Goal: Information Seeking & Learning: Compare options

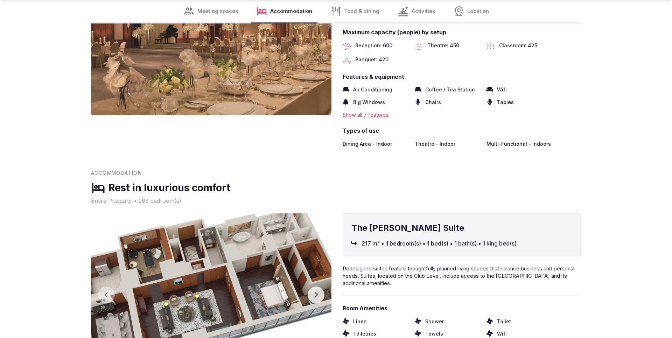
scroll to position [1224, 0]
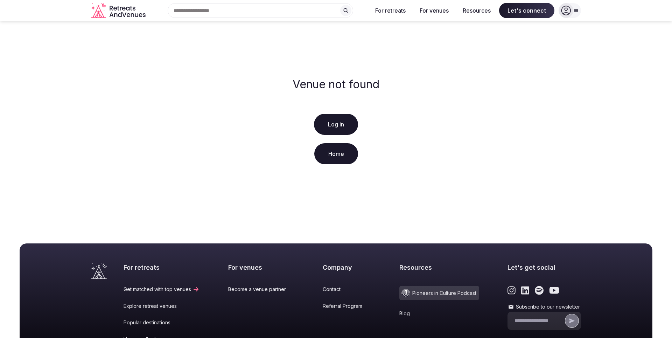
scroll to position [120, 0]
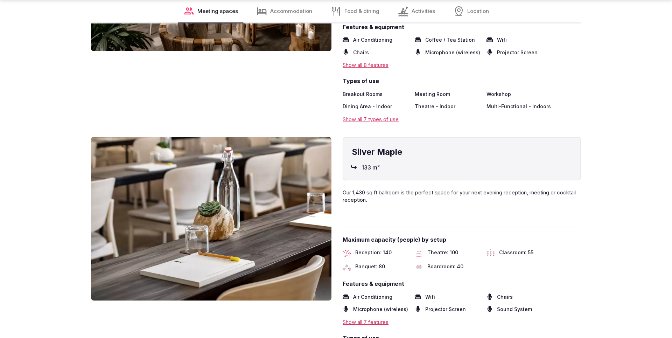
scroll to position [1247, 0]
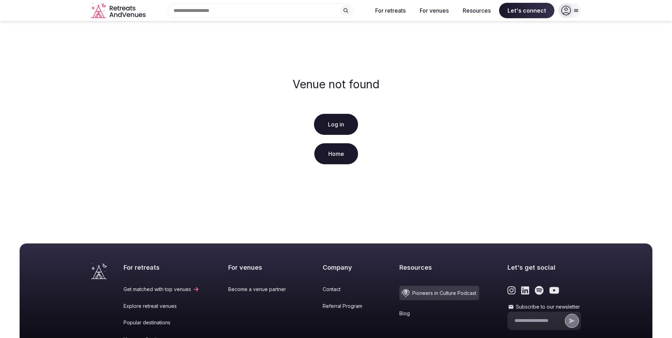
scroll to position [120, 0]
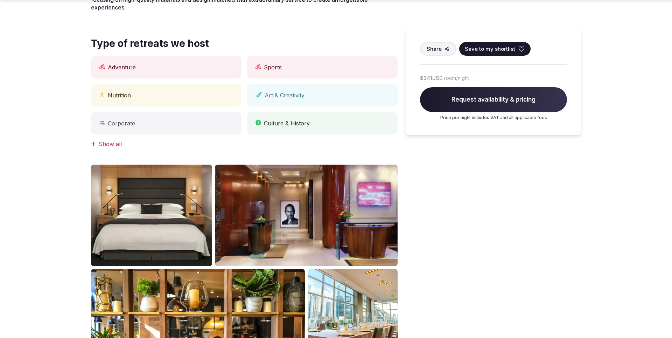
scroll to position [948, 0]
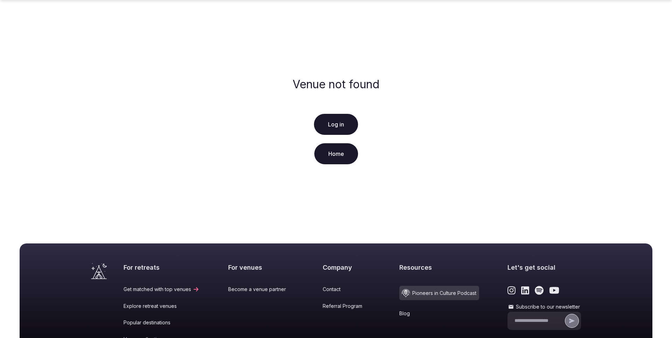
scroll to position [120, 0]
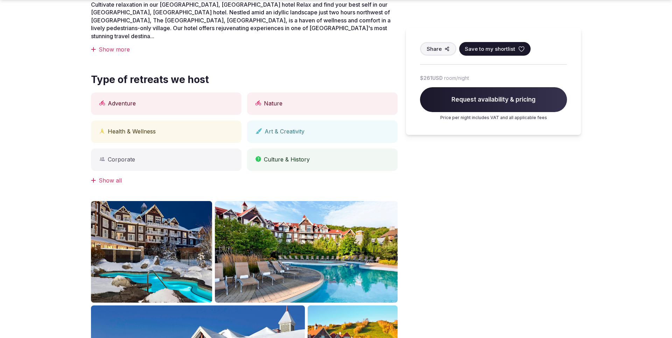
scroll to position [625, 0]
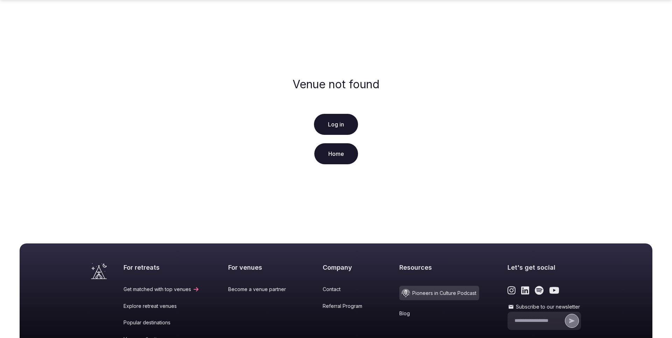
scroll to position [120, 0]
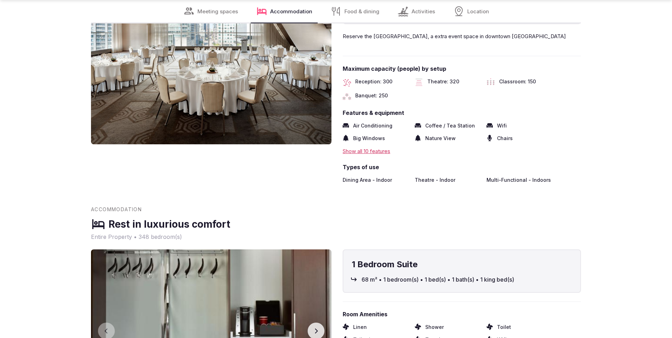
scroll to position [903, 0]
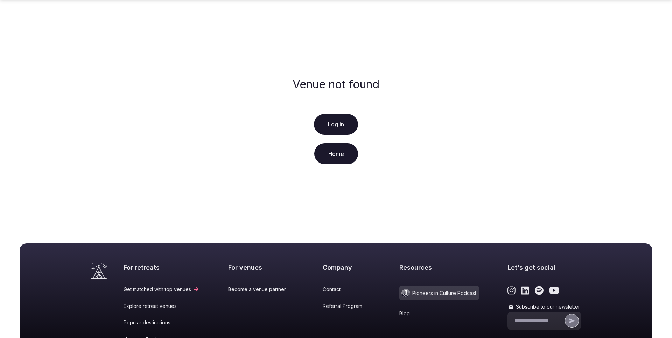
scroll to position [120, 0]
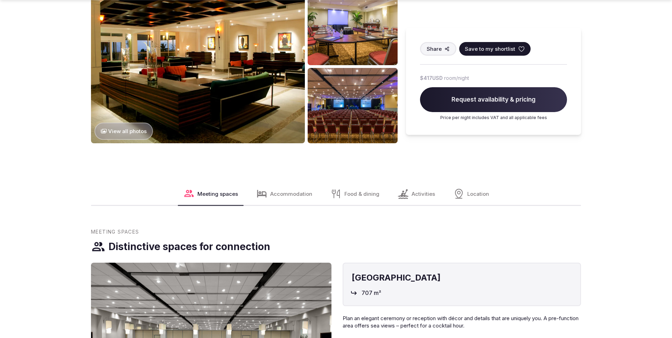
scroll to position [948, 0]
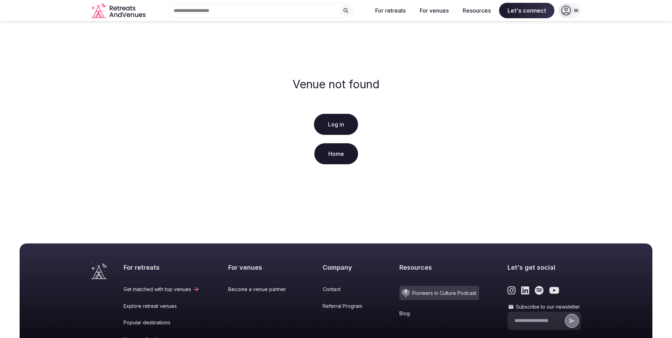
scroll to position [120, 0]
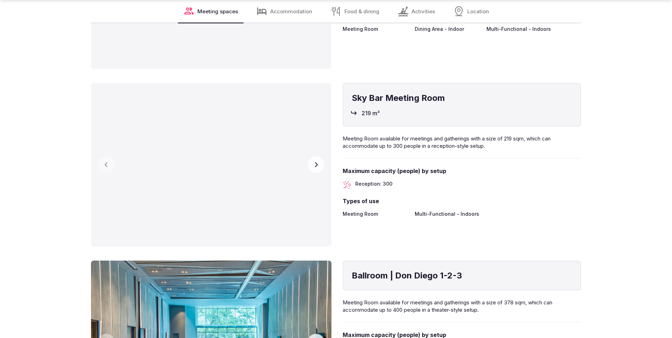
scroll to position [1247, 0]
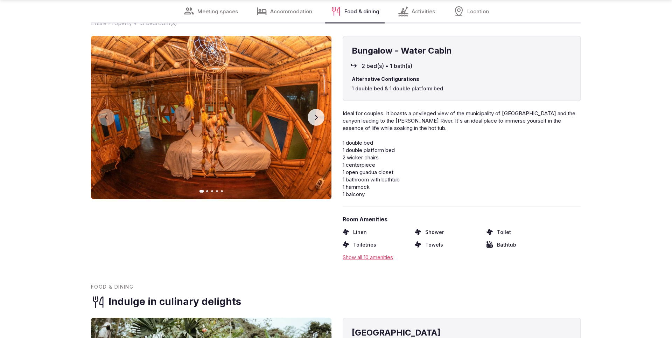
scroll to position [1224, 0]
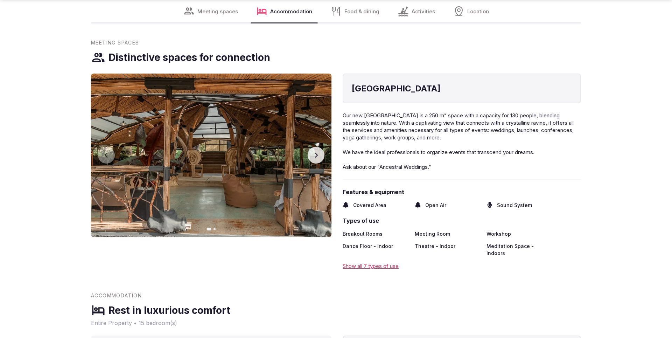
scroll to position [924, 0]
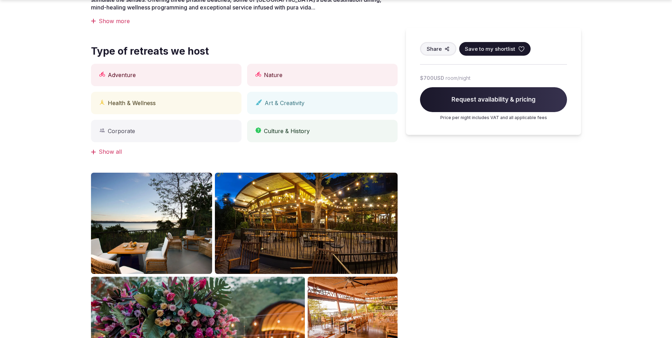
scroll to position [625, 0]
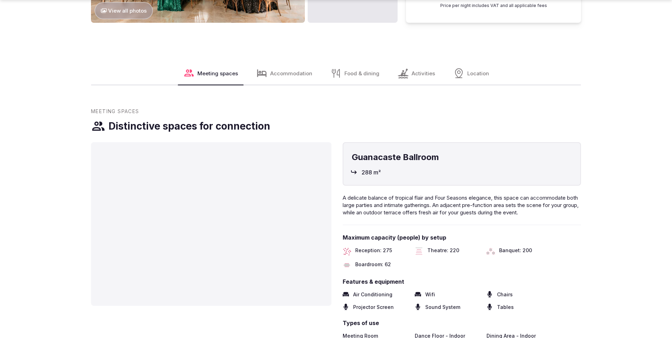
scroll to position [1271, 0]
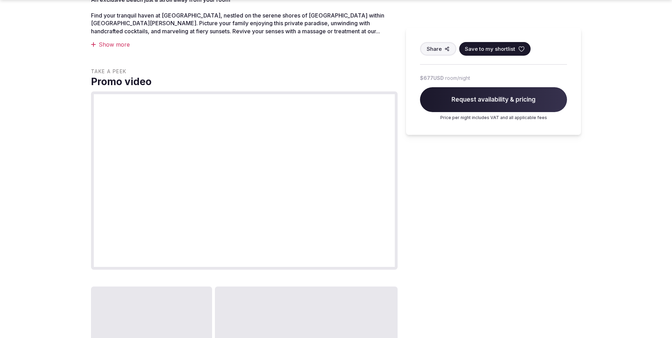
scroll to position [927, 0]
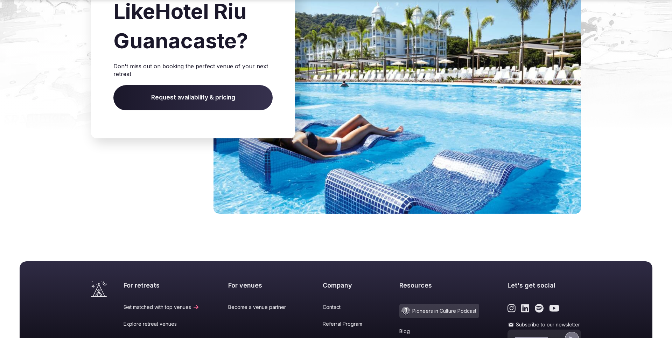
scroll to position [1086, 0]
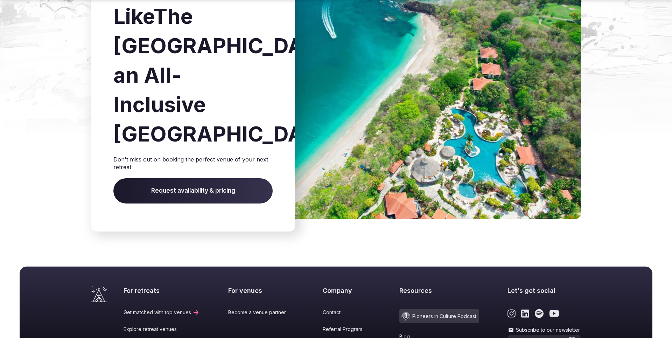
scroll to position [1091, 0]
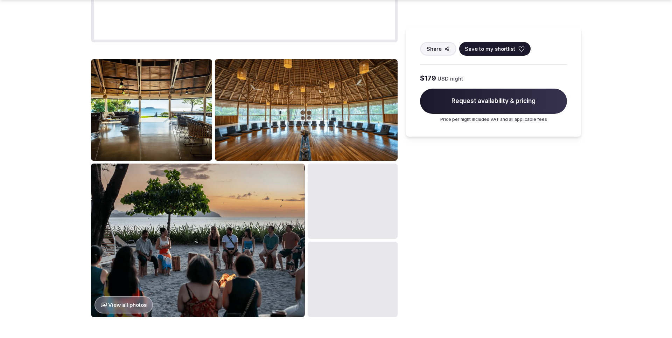
scroll to position [941, 0]
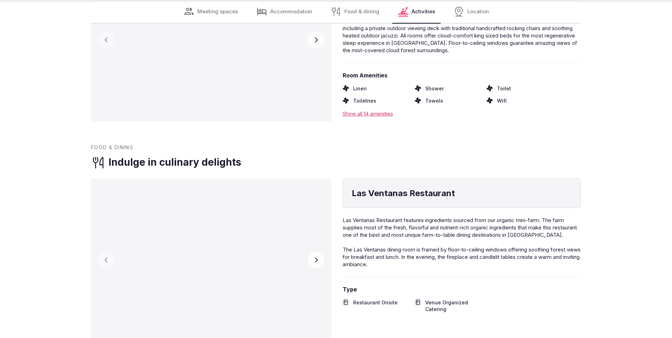
scroll to position [1224, 0]
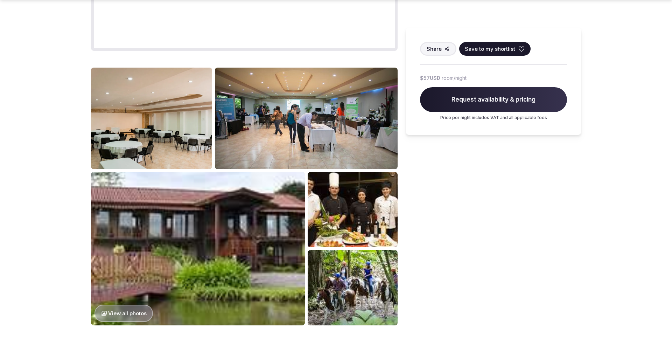
scroll to position [948, 0]
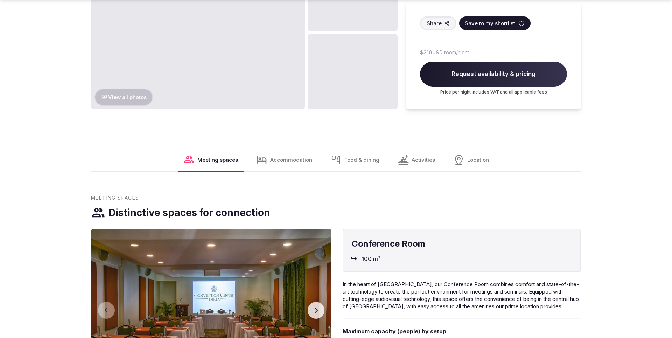
scroll to position [948, 0]
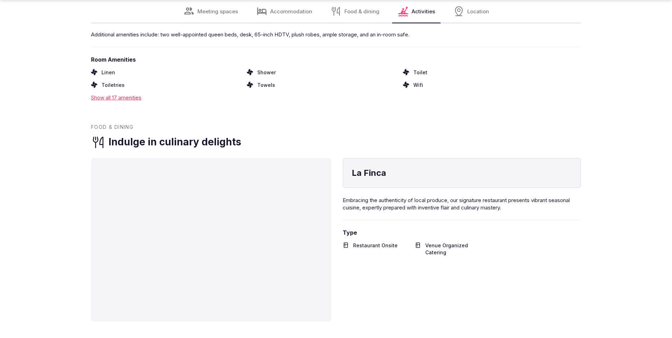
scroll to position [1224, 0]
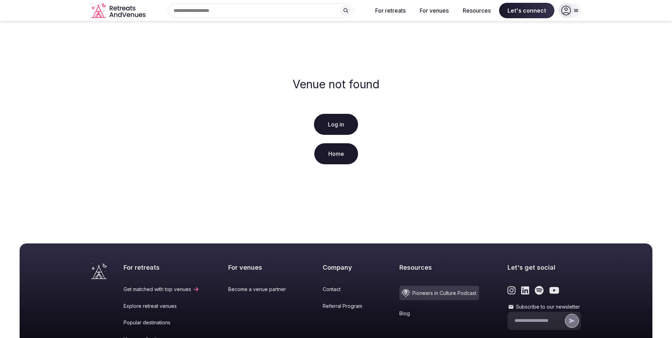
scroll to position [120, 0]
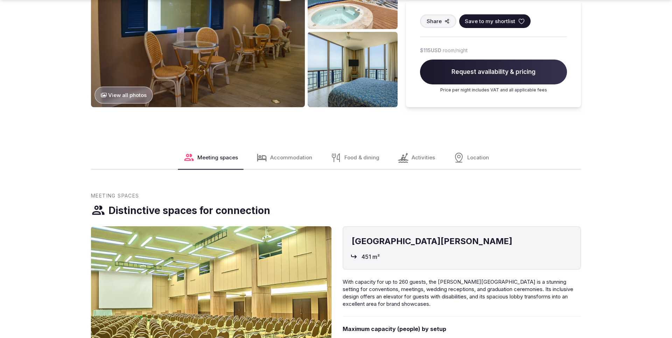
scroll to position [948, 0]
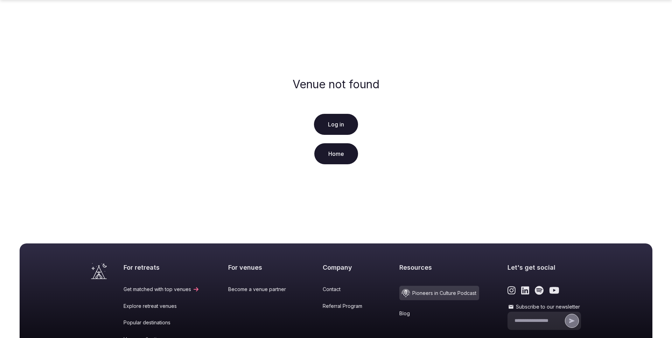
scroll to position [120, 0]
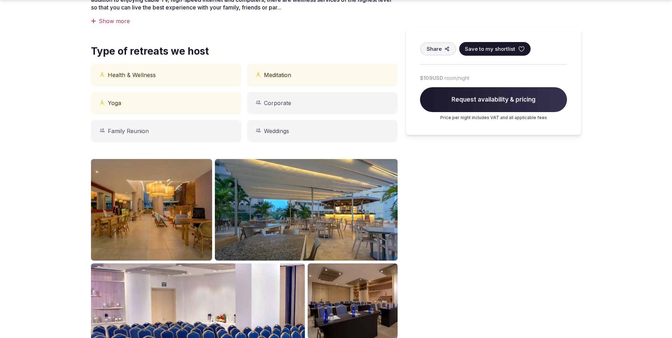
scroll to position [625, 0]
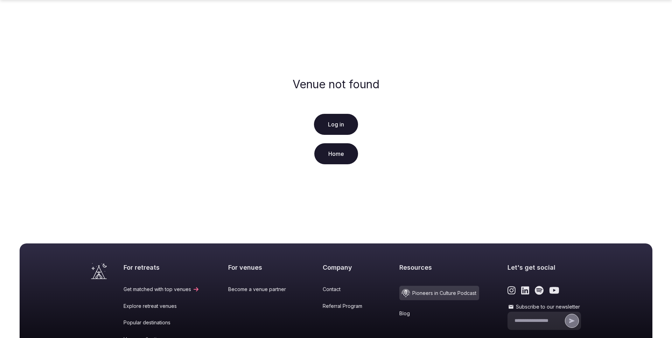
scroll to position [120, 0]
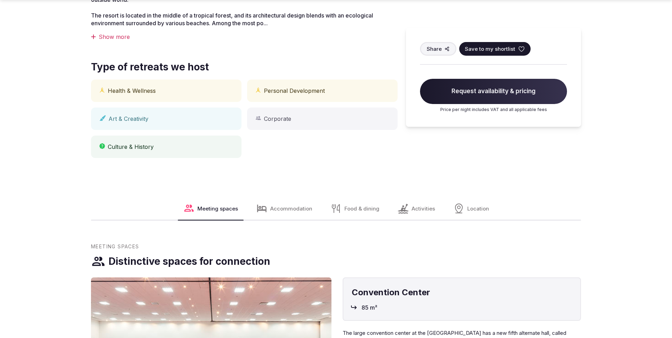
scroll to position [625, 0]
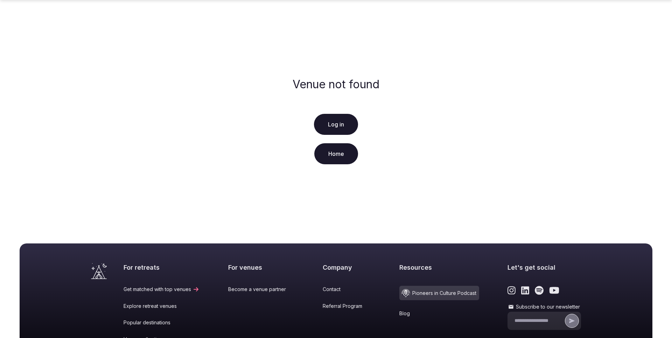
scroll to position [120, 0]
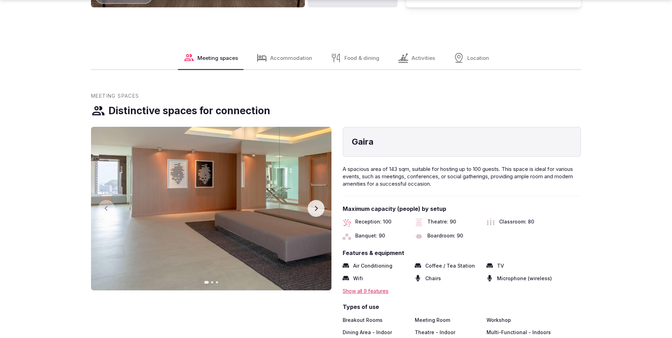
scroll to position [948, 0]
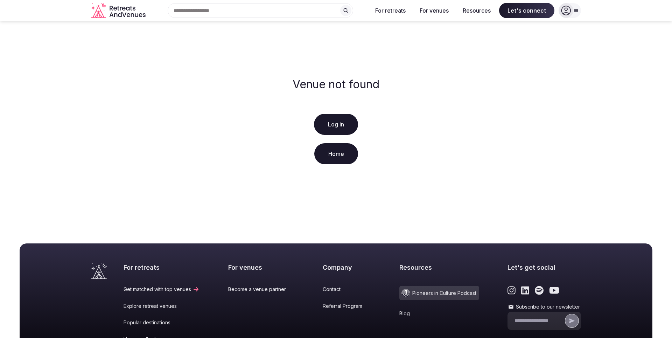
scroll to position [120, 0]
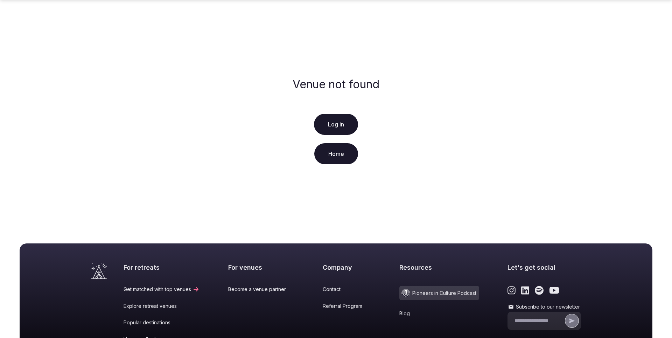
scroll to position [120, 0]
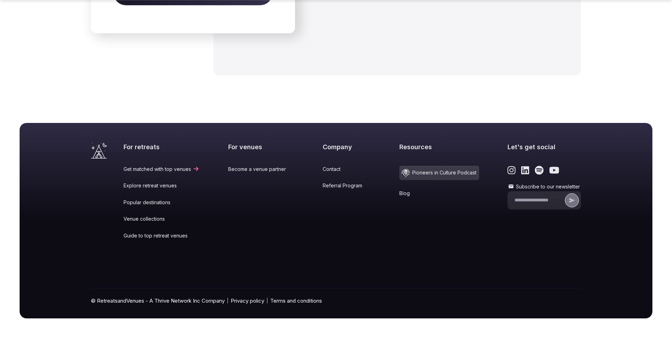
scroll to position [1072, 0]
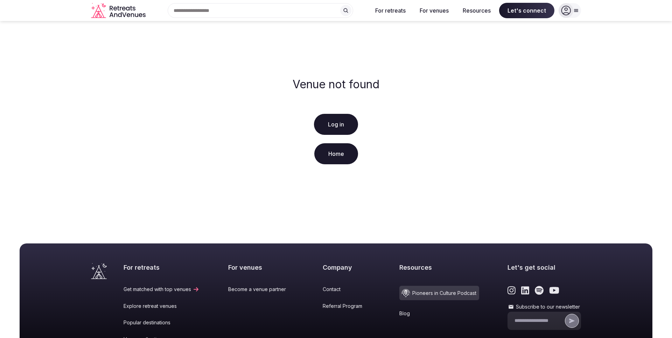
scroll to position [120, 0]
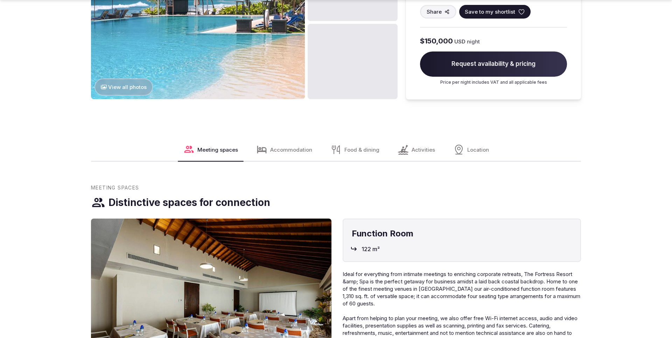
scroll to position [948, 0]
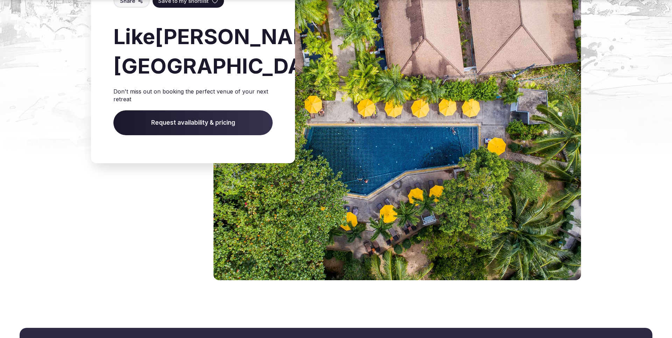
scroll to position [830, 0]
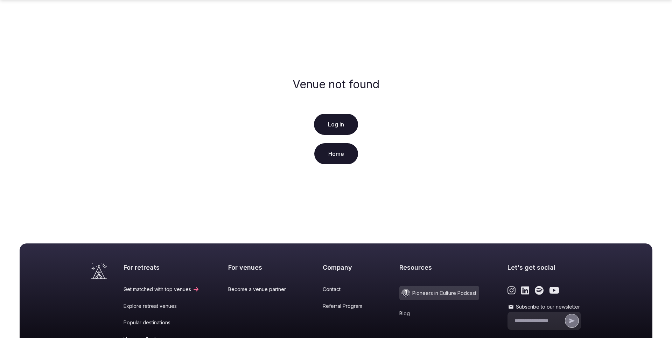
scroll to position [120, 0]
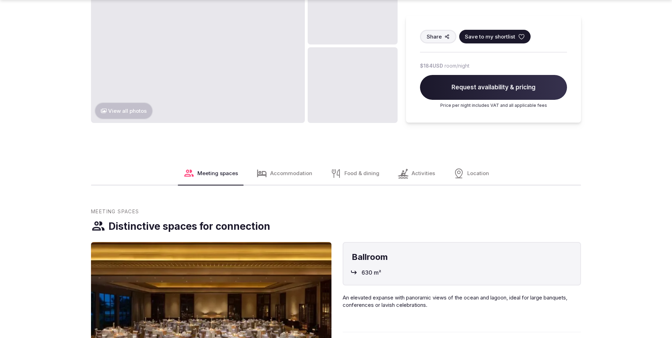
scroll to position [948, 0]
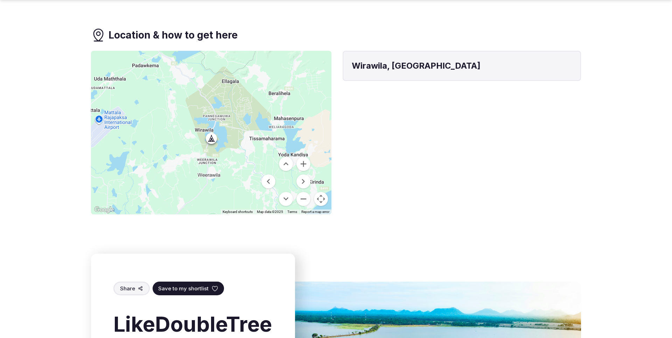
scroll to position [927, 0]
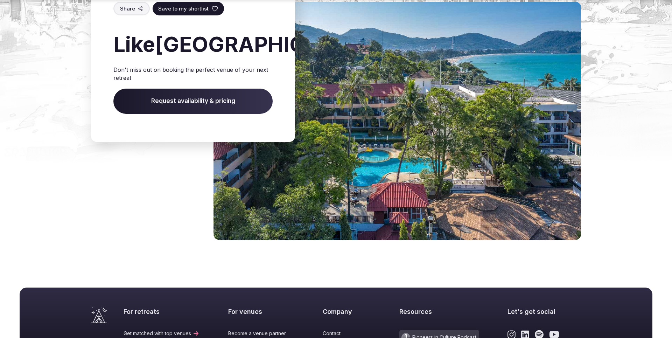
scroll to position [789, 0]
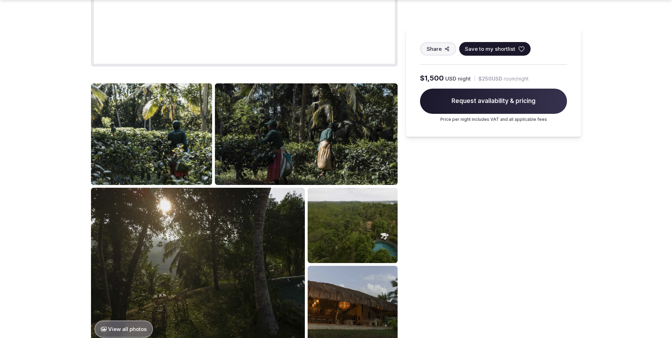
scroll to position [1271, 0]
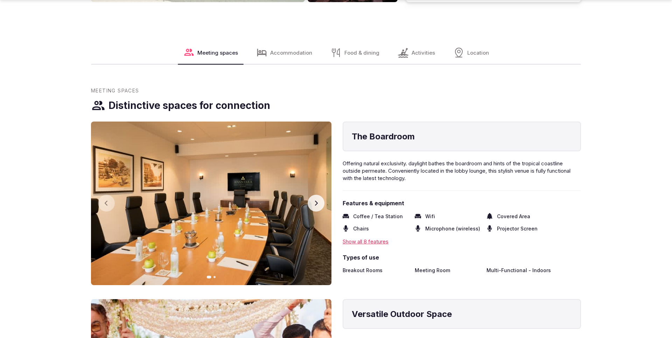
scroll to position [1271, 0]
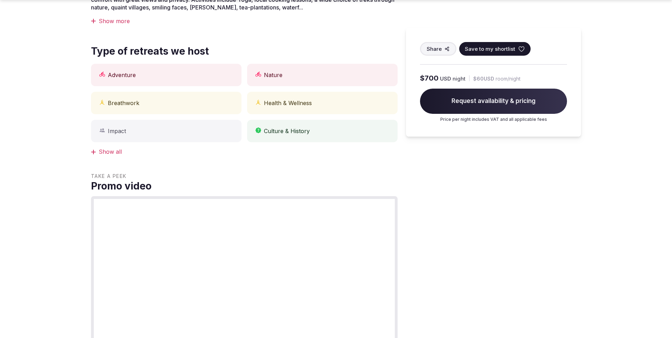
scroll to position [948, 0]
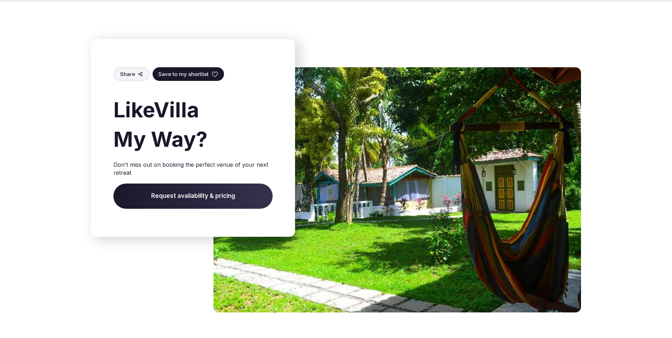
scroll to position [1161, 0]
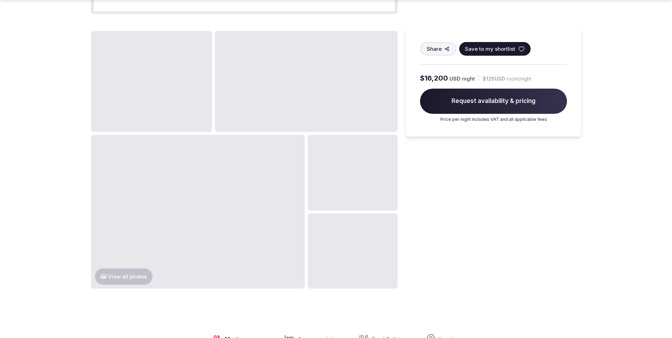
scroll to position [943, 0]
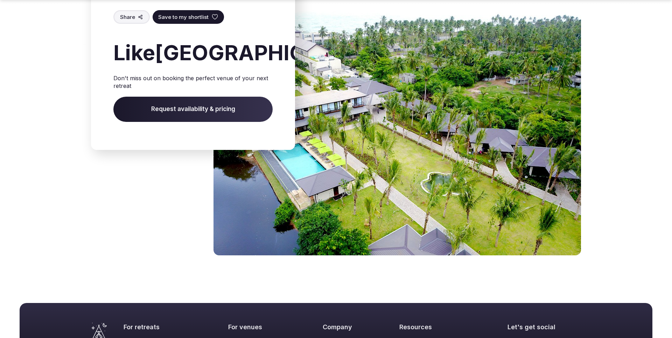
scroll to position [1104, 0]
